Goal: Information Seeking & Learning: Find specific fact

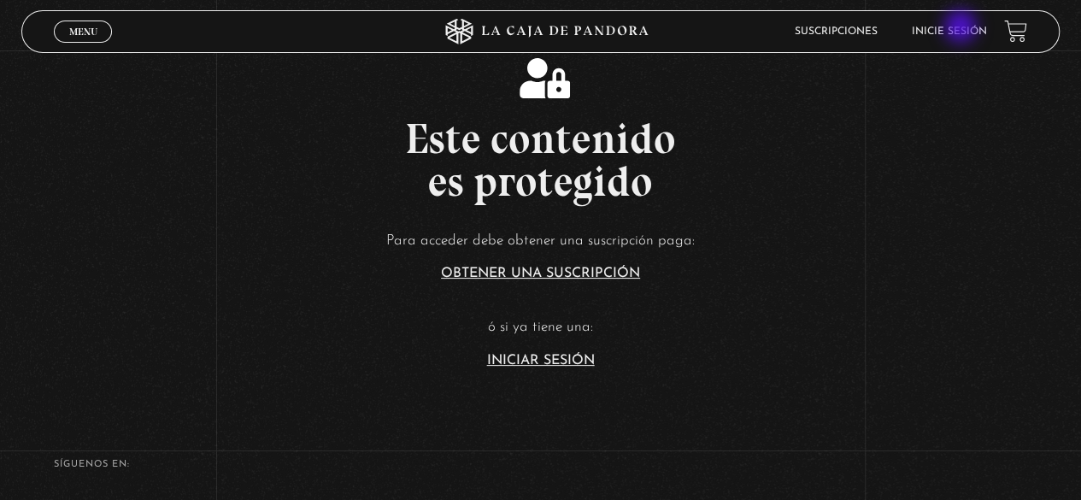
click at [962, 28] on link "Inicie sesión" at bounding box center [949, 31] width 75 height 10
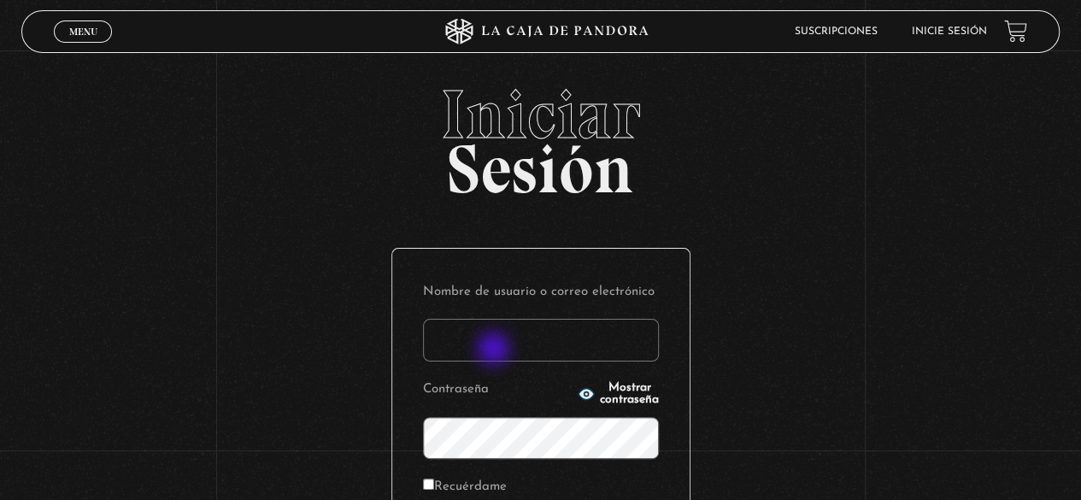
click at [496, 350] on input "Nombre de usuario o correo electrónico" at bounding box center [541, 340] width 236 height 43
type input "geysel1897@gmail.com"
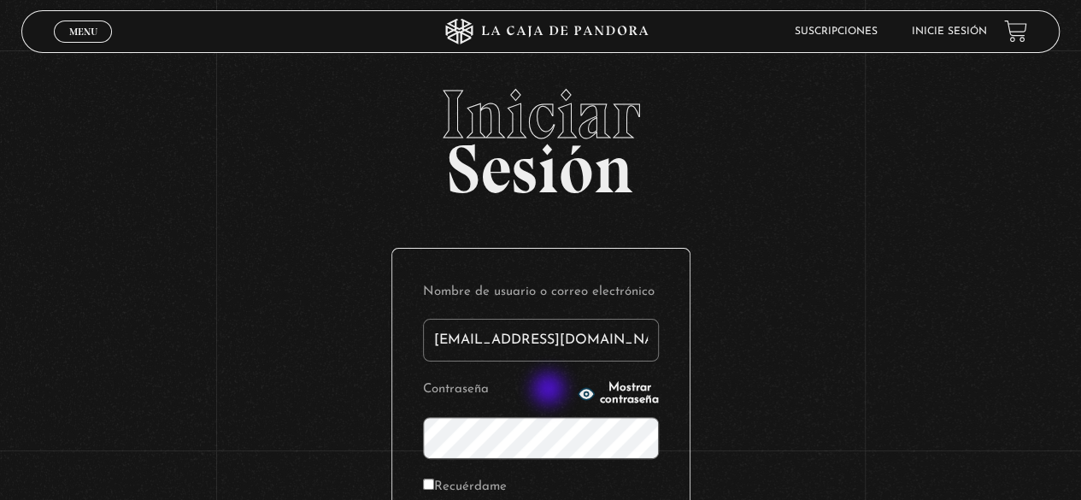
click at [578, 390] on icon "button" at bounding box center [585, 394] width 15 height 11
click at [578, 382] on button "Ocultar contraseña" at bounding box center [618, 394] width 81 height 24
click at [578, 382] on button "Mostrar contraseña" at bounding box center [618, 394] width 81 height 24
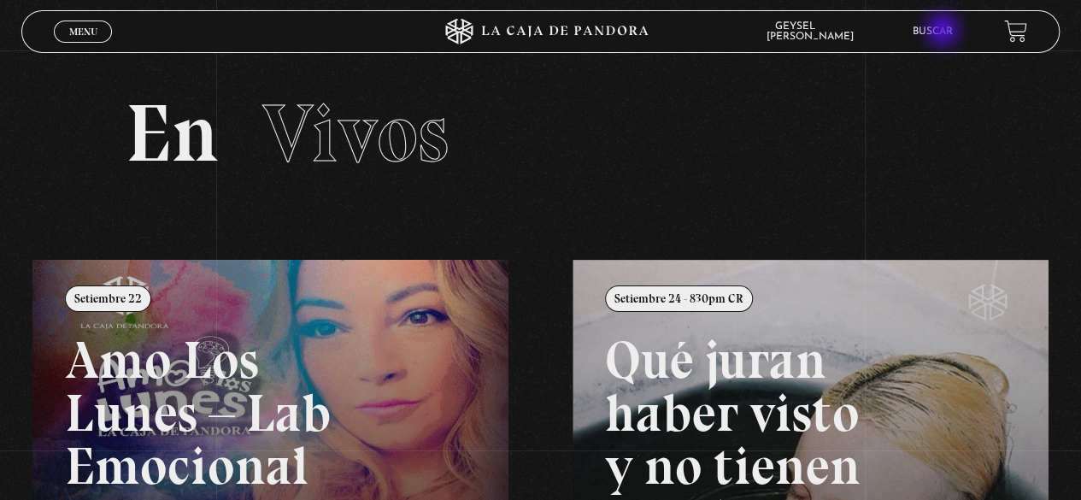
click at [944, 32] on link "Buscar" at bounding box center [933, 31] width 40 height 10
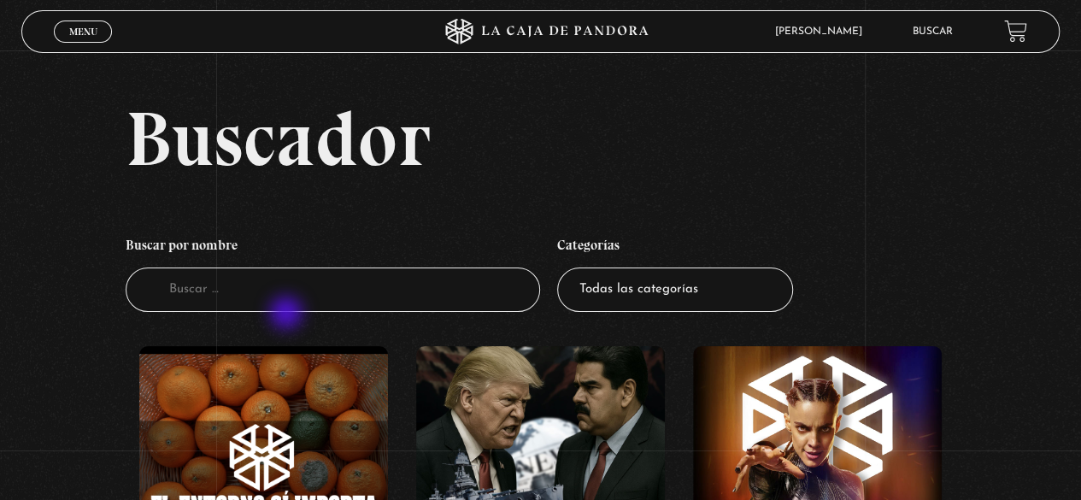
click at [288, 314] on li "Buscar por nombre Buscador" at bounding box center [333, 270] width 415 height 101
click at [285, 298] on input "Buscador" at bounding box center [333, 289] width 415 height 45
type input "sabrina"
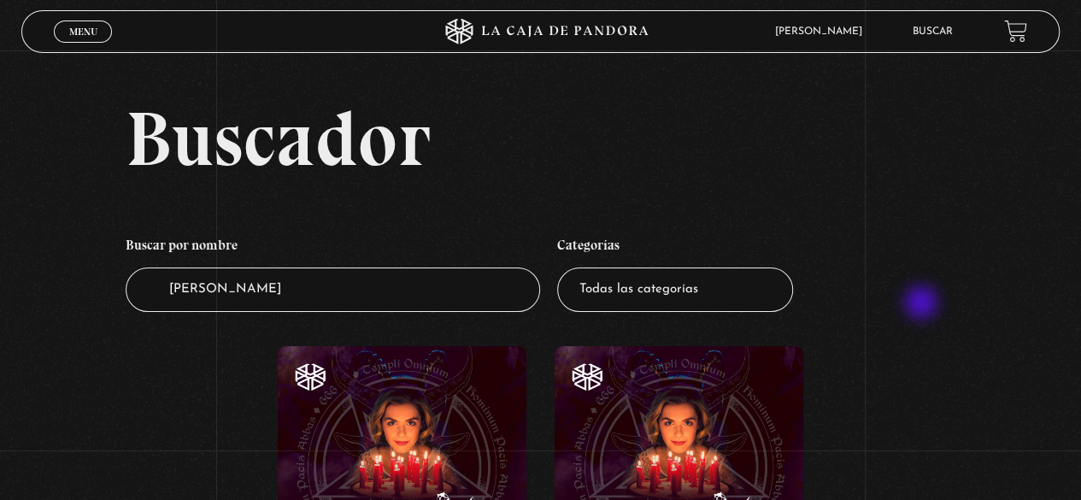
click at [923, 304] on ul "Buscar por nombre Buscador sabrina Categorías Todas las categorías 11:11 Humani…" at bounding box center [541, 270] width 831 height 101
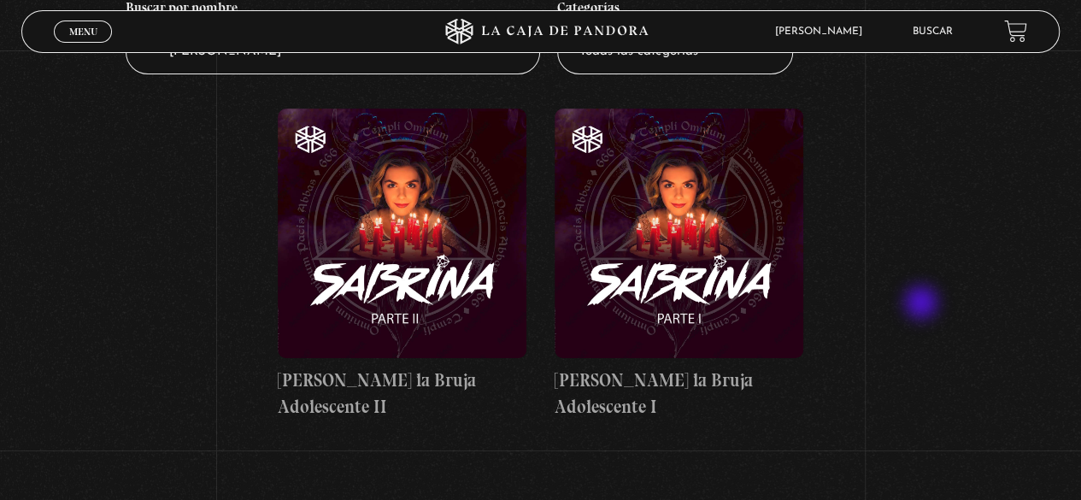
scroll to position [239, 0]
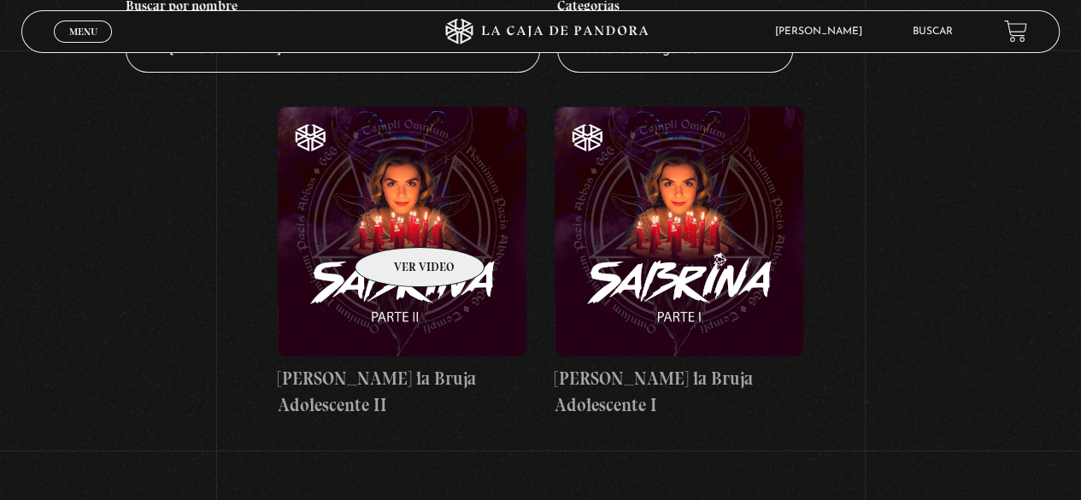
click at [397, 221] on figure at bounding box center [402, 231] width 249 height 249
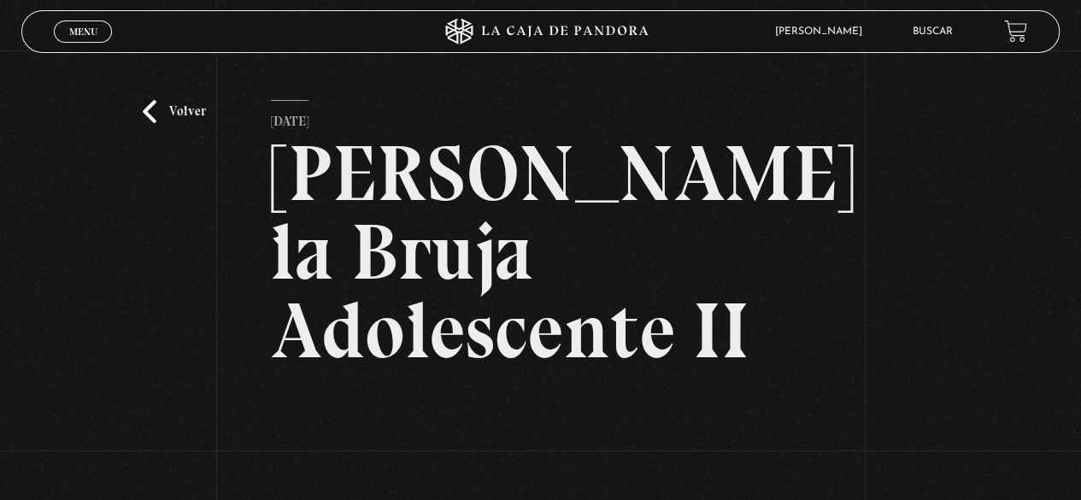
scroll to position [34, 0]
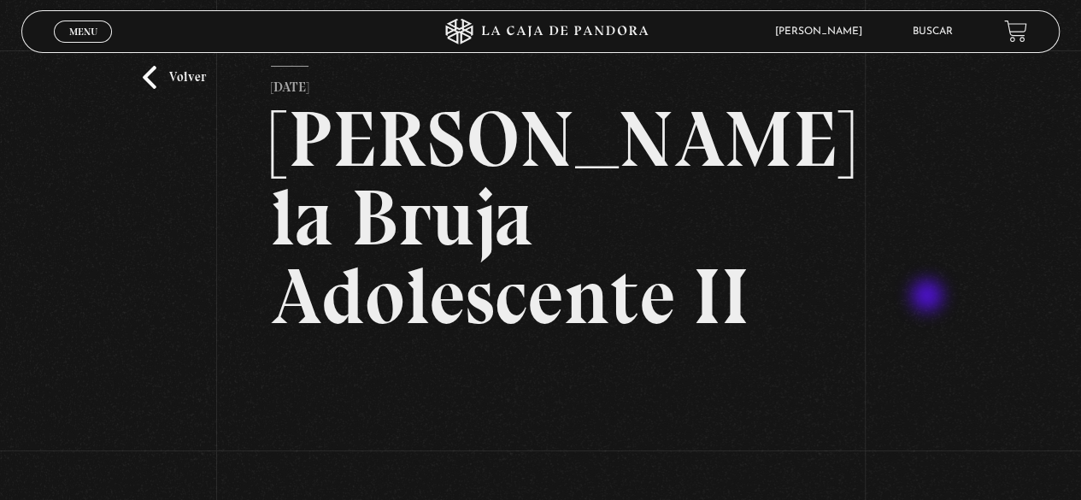
click at [929, 297] on div "Volver [DATE] [PERSON_NAME] la Bruja Adolescente II WhatsApp Twitter Messenger …" at bounding box center [540, 380] width 1081 height 728
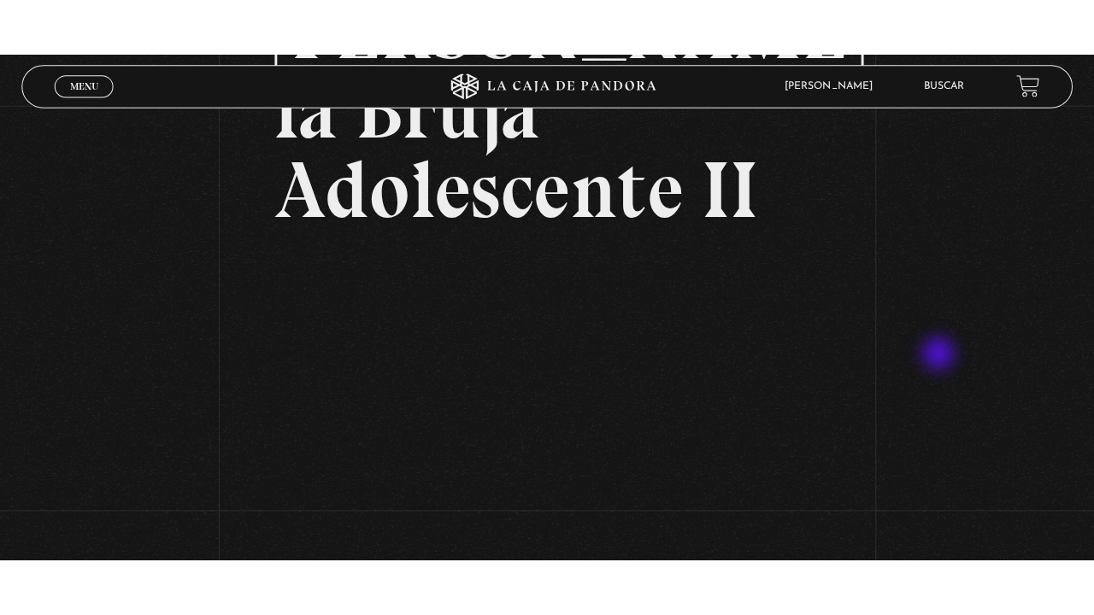
scroll to position [205, 0]
